Goal: Find specific page/section: Find specific page/section

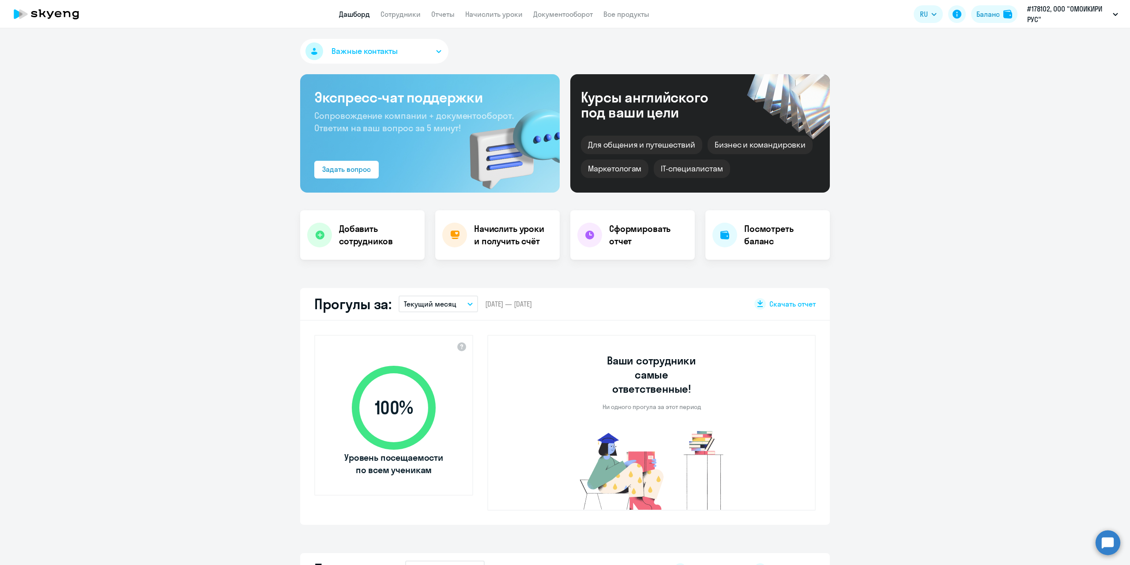
select select "30"
click at [399, 19] on app-menu-item-link "Сотрудники" at bounding box center [401, 14] width 40 height 11
click at [400, 15] on link "Сотрудники" at bounding box center [401, 14] width 40 height 9
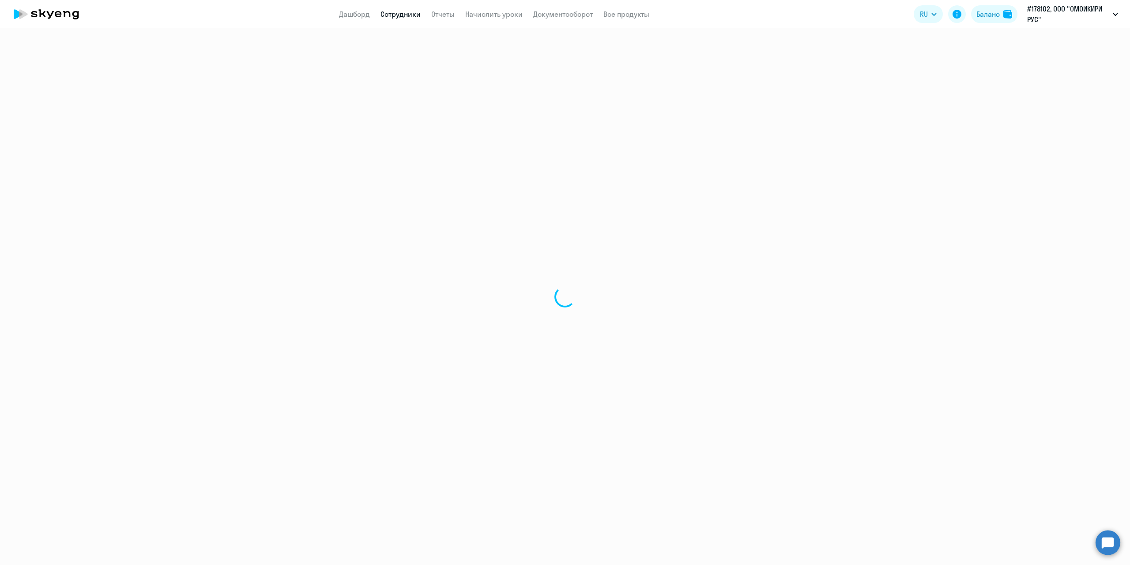
select select "30"
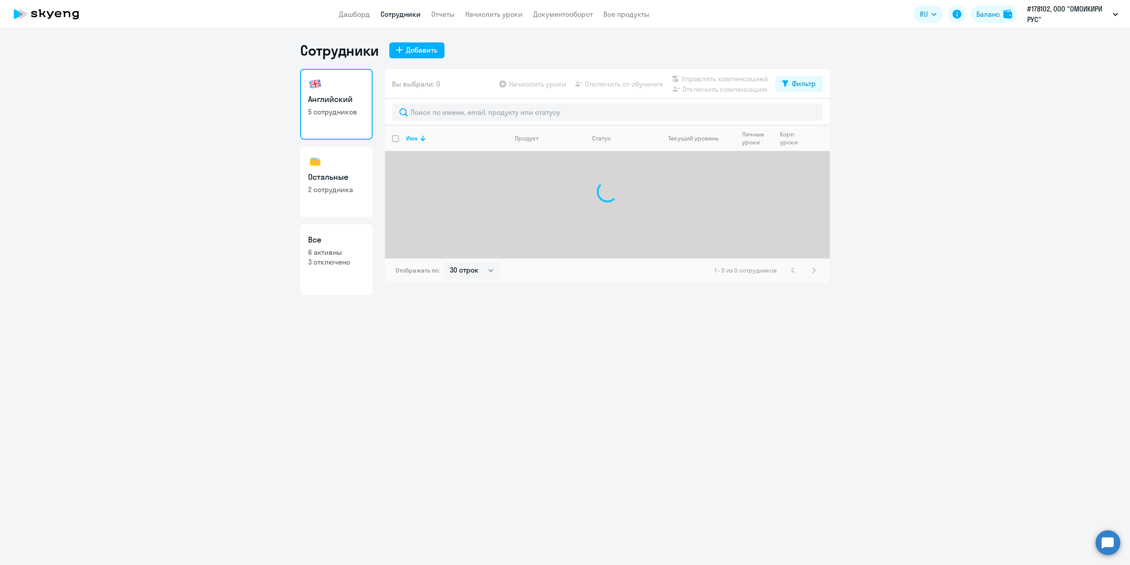
select select "30"
